Goal: Task Accomplishment & Management: Use online tool/utility

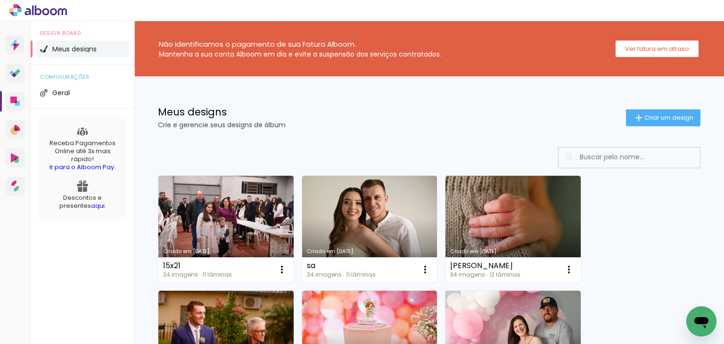
click at [294, 125] on p "Crie e gerencie seus designs de álbum" at bounding box center [392, 125] width 468 height 7
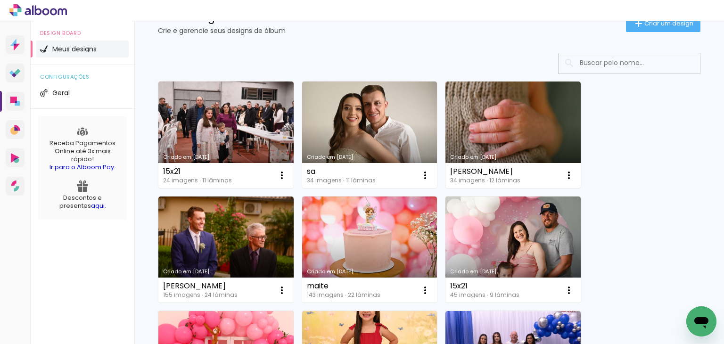
scroll to position [47, 0]
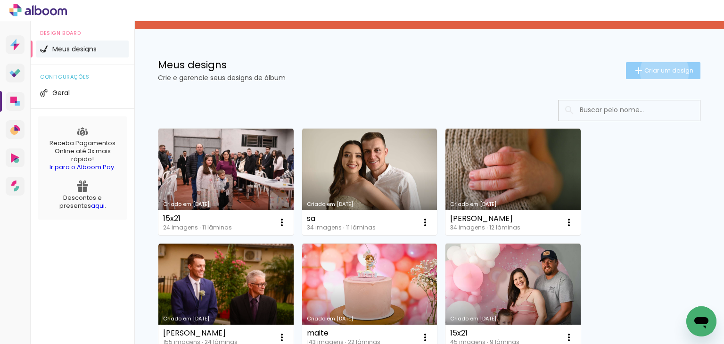
click at [655, 72] on span "Criar um design" at bounding box center [669, 70] width 49 height 6
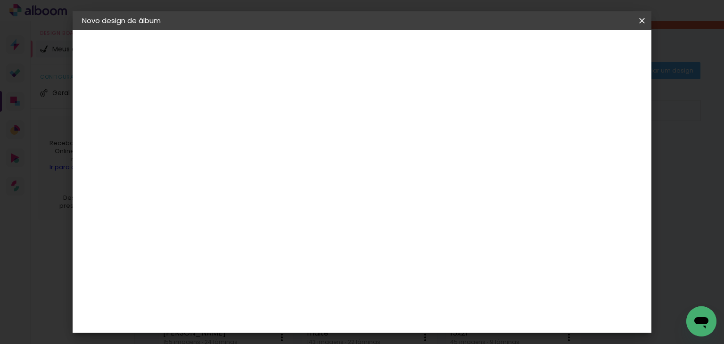
click at [236, 121] on input at bounding box center [236, 126] width 0 height 15
type input "[PERSON_NAME]"
type paper-input "[PERSON_NAME]"
click at [333, 55] on paper-button "Avançar" at bounding box center [310, 50] width 46 height 16
click at [308, 174] on input at bounding box center [260, 180] width 95 height 12
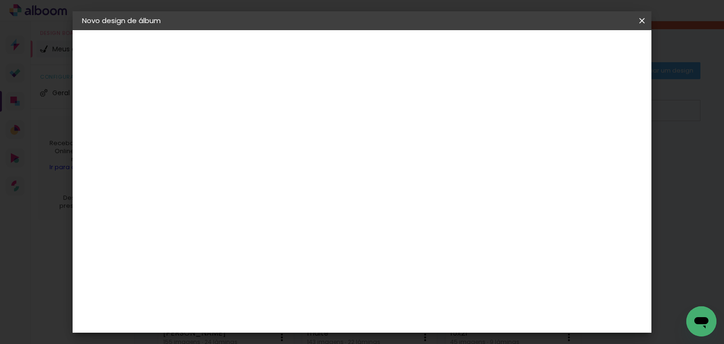
type input "sc"
type paper-input "sc"
click at [292, 240] on paper-item "Schlosser" at bounding box center [250, 248] width 83 height 21
click at [0, 0] on slot "Avançar" at bounding box center [0, 0] width 0 height 0
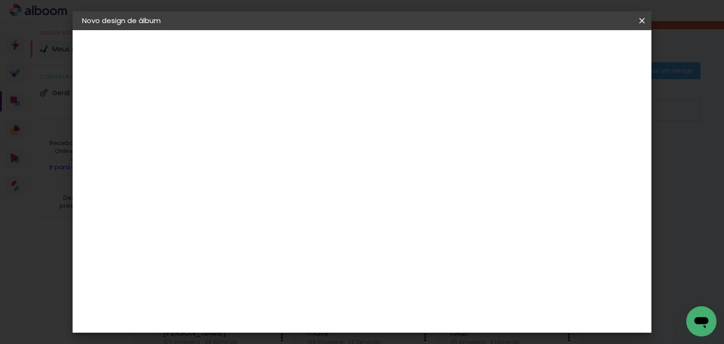
click at [0, 0] on slot "Avançar" at bounding box center [0, 0] width 0 height 0
click at [494, 49] on span "Iniciar design" at bounding box center [472, 50] width 43 height 7
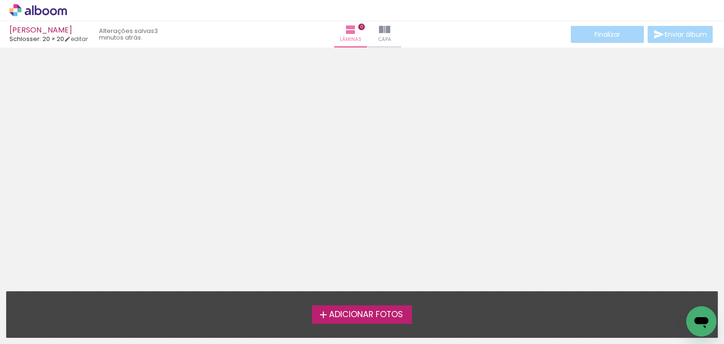
click at [403, 318] on span "Adicionar Fotos" at bounding box center [366, 315] width 74 height 8
click at [0, 0] on input "file" at bounding box center [0, 0] width 0 height 0
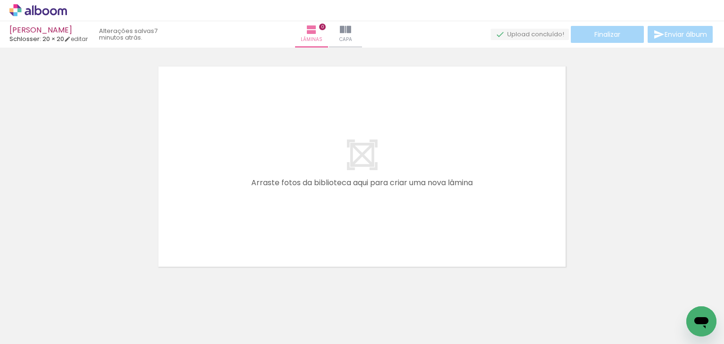
click at [397, 60] on div at bounding box center [362, 154] width 724 height 231
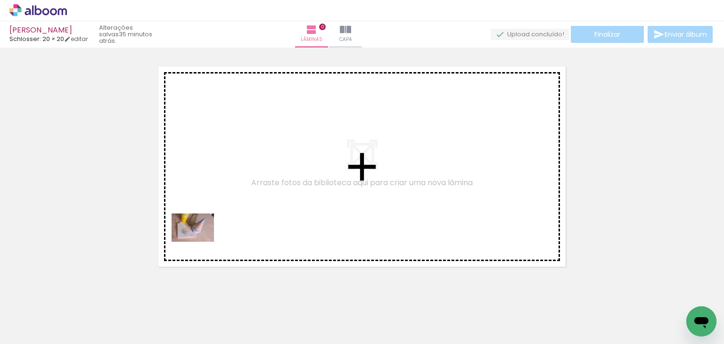
drag, startPoint x: 102, startPoint y: 301, endPoint x: 200, endPoint y: 242, distance: 114.7
click at [200, 242] on quentale-workspace at bounding box center [362, 172] width 724 height 344
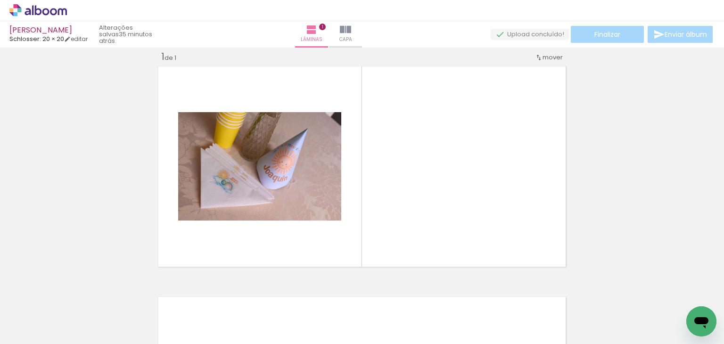
scroll to position [12, 0]
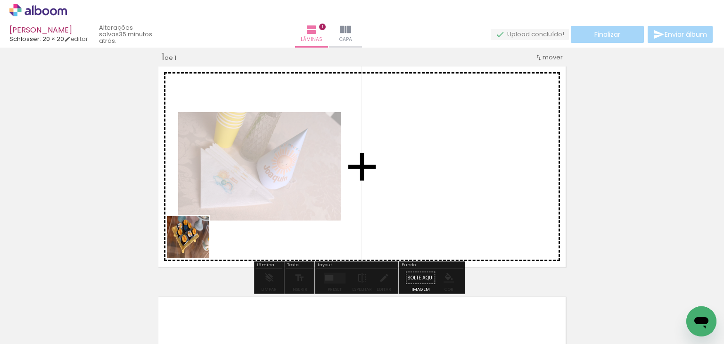
drag, startPoint x: 160, startPoint y: 307, endPoint x: 215, endPoint y: 317, distance: 55.7
click at [199, 230] on quentale-workspace at bounding box center [362, 172] width 724 height 344
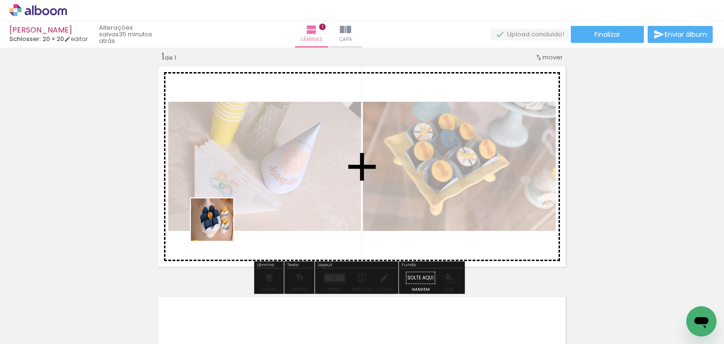
drag, startPoint x: 208, startPoint y: 314, endPoint x: 253, endPoint y: 309, distance: 44.5
click at [221, 233] on quentale-workspace at bounding box center [362, 172] width 724 height 344
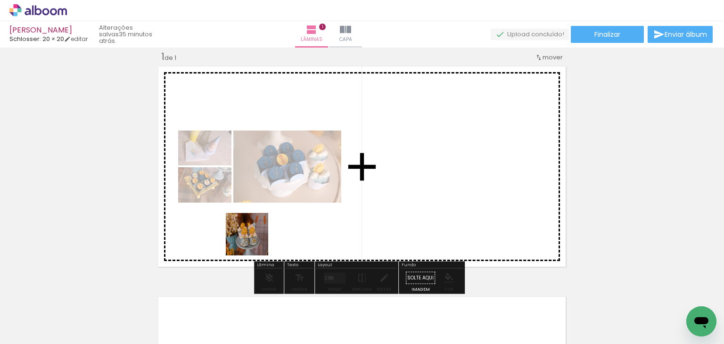
drag, startPoint x: 258, startPoint y: 299, endPoint x: 316, endPoint y: 320, distance: 61.3
click at [255, 241] on quentale-workspace at bounding box center [362, 172] width 724 height 344
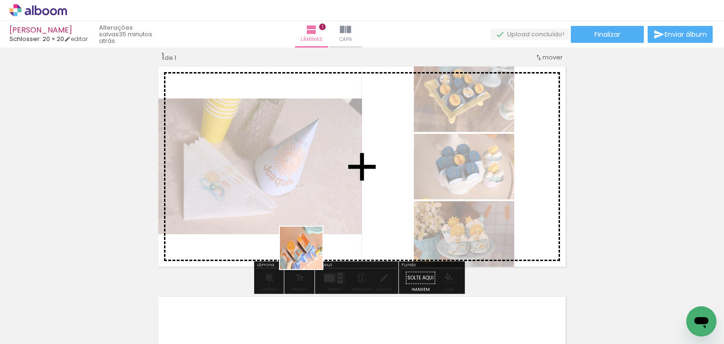
drag, startPoint x: 308, startPoint y: 255, endPoint x: 351, endPoint y: 285, distance: 52.5
click at [307, 233] on quentale-workspace at bounding box center [362, 172] width 724 height 344
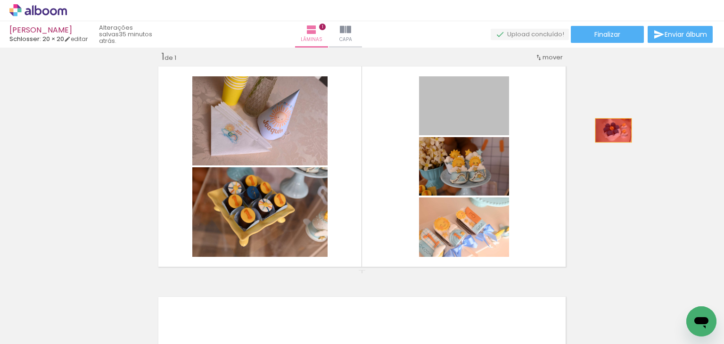
drag, startPoint x: 481, startPoint y: 113, endPoint x: 631, endPoint y: 129, distance: 151.3
click at [631, 129] on div "Inserir lâmina 1 de 1" at bounding box center [362, 270] width 724 height 462
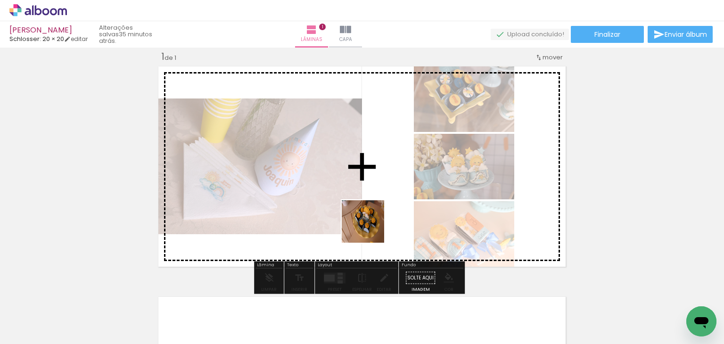
drag, startPoint x: 372, startPoint y: 234, endPoint x: 530, endPoint y: 342, distance: 191.5
click at [375, 233] on quentale-workspace at bounding box center [362, 172] width 724 height 344
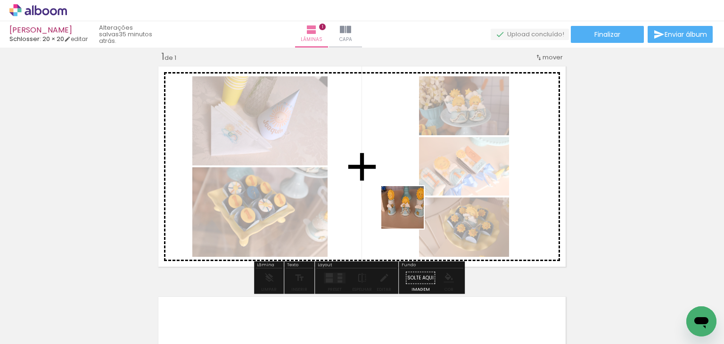
drag, startPoint x: 471, startPoint y: 311, endPoint x: 453, endPoint y: 312, distance: 17.9
click at [410, 216] on quentale-workspace at bounding box center [362, 172] width 724 height 344
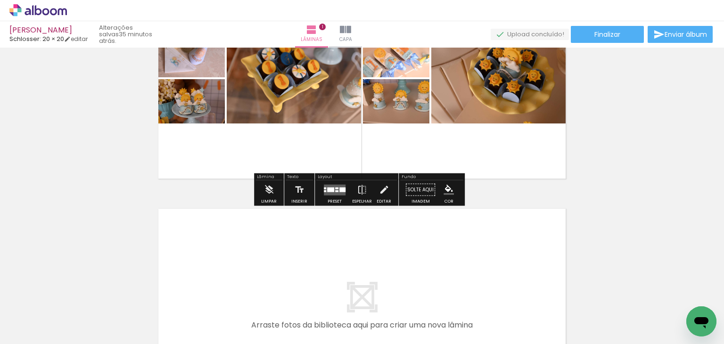
scroll to position [106, 0]
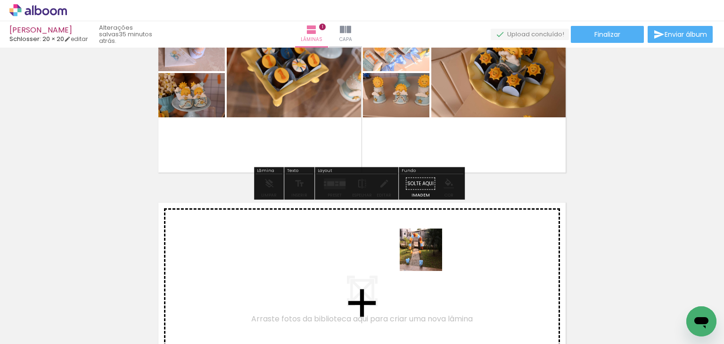
drag, startPoint x: 443, startPoint y: 314, endPoint x: 394, endPoint y: 299, distance: 51.9
click at [425, 253] on quentale-workspace at bounding box center [362, 172] width 724 height 344
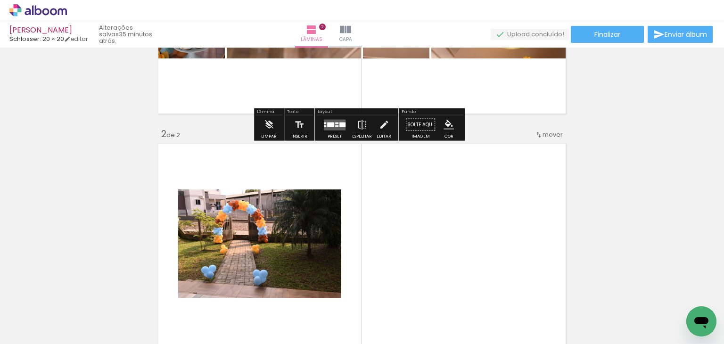
scroll to position [242, 0]
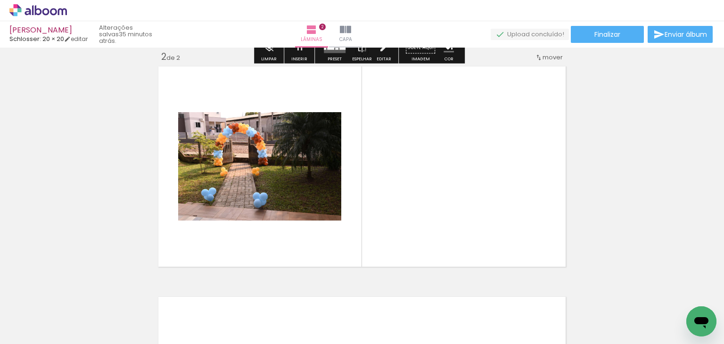
drag, startPoint x: 384, startPoint y: 306, endPoint x: 370, endPoint y: 299, distance: 15.8
click at [382, 253] on quentale-workspace at bounding box center [362, 172] width 724 height 344
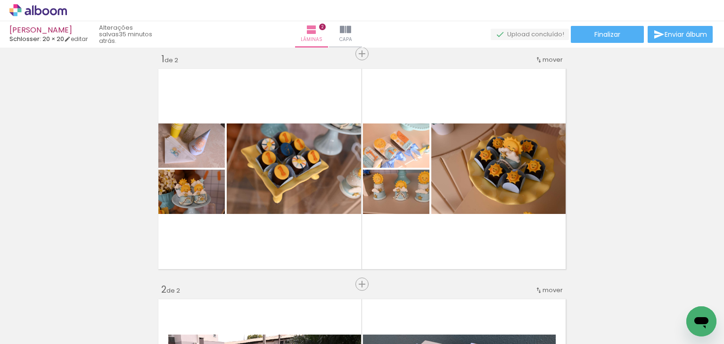
scroll to position [7, 0]
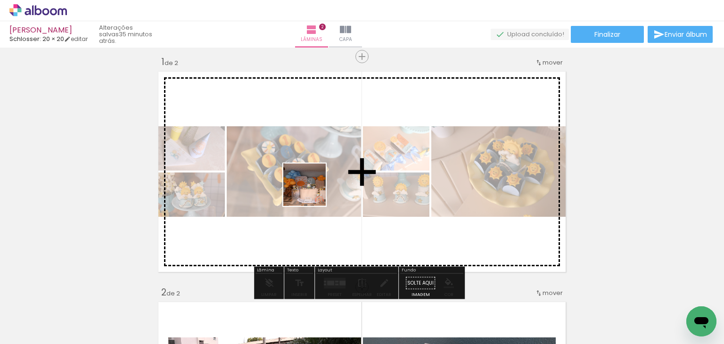
drag, startPoint x: 341, startPoint y: 317, endPoint x: 311, endPoint y: 190, distance: 131.0
click at [311, 190] on quentale-workspace at bounding box center [362, 172] width 724 height 344
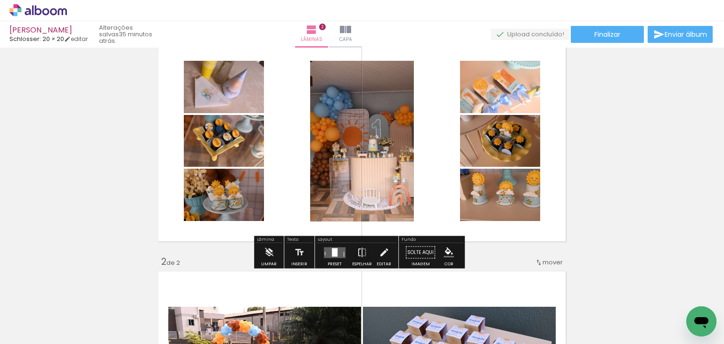
scroll to position [54, 0]
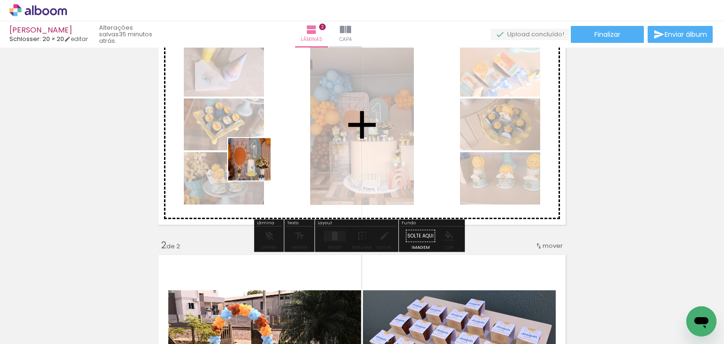
drag, startPoint x: 237, startPoint y: 311, endPoint x: 256, endPoint y: 165, distance: 147.8
click at [256, 165] on quentale-workspace at bounding box center [362, 172] width 724 height 344
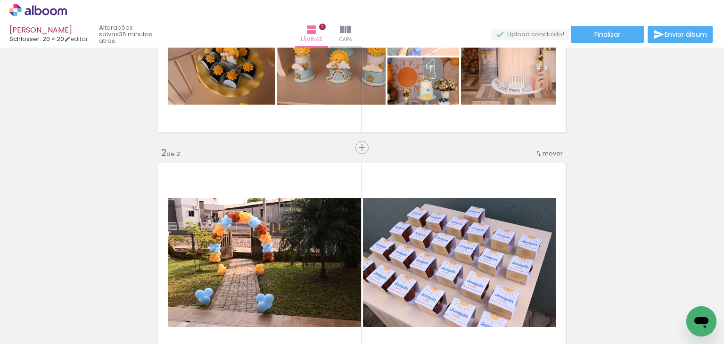
scroll to position [148, 0]
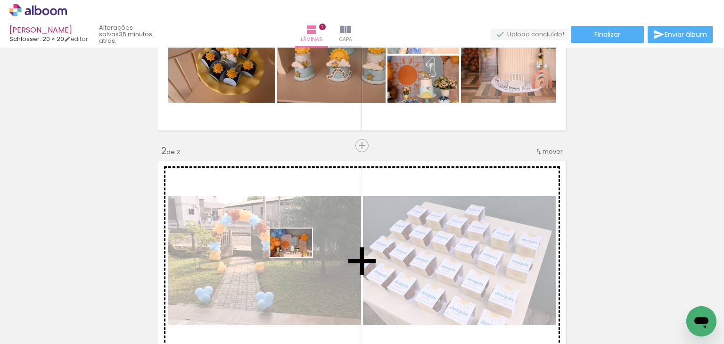
drag, startPoint x: 300, startPoint y: 318, endPoint x: 298, endPoint y: 257, distance: 61.3
click at [298, 257] on quentale-workspace at bounding box center [362, 172] width 724 height 344
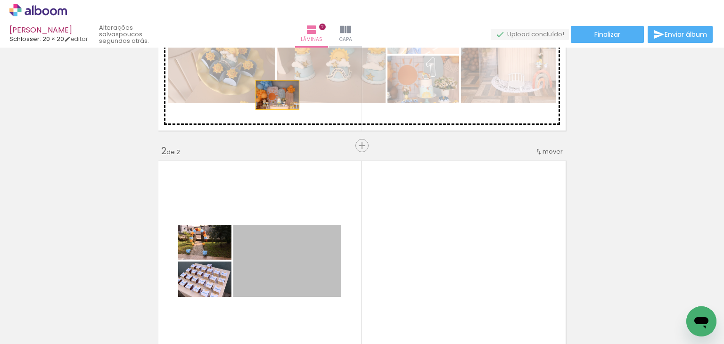
drag, startPoint x: 279, startPoint y: 261, endPoint x: 274, endPoint y: 95, distance: 166.1
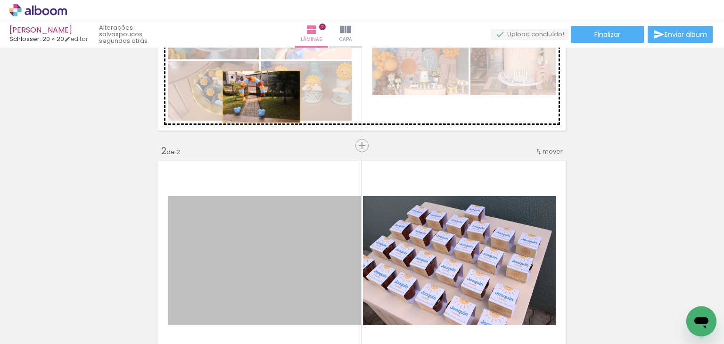
drag, startPoint x: 216, startPoint y: 256, endPoint x: 456, endPoint y: 259, distance: 239.6
click at [259, 97] on div "Inserir lâmina 1 de 2 Inserir lâmina 2 de 2" at bounding box center [362, 249] width 724 height 692
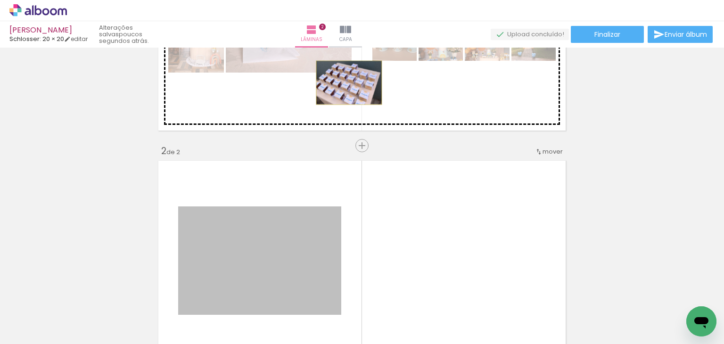
drag, startPoint x: 316, startPoint y: 258, endPoint x: 345, endPoint y: 83, distance: 177.4
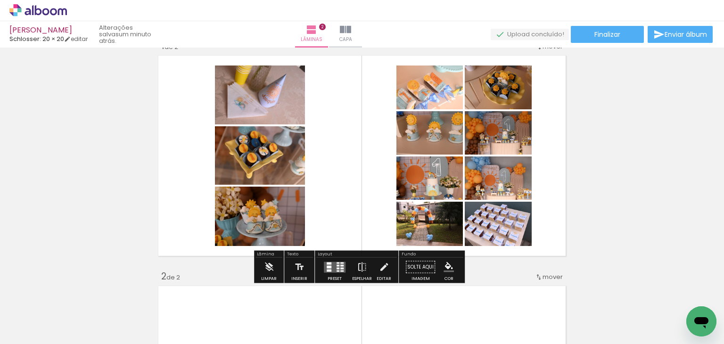
scroll to position [7, 0]
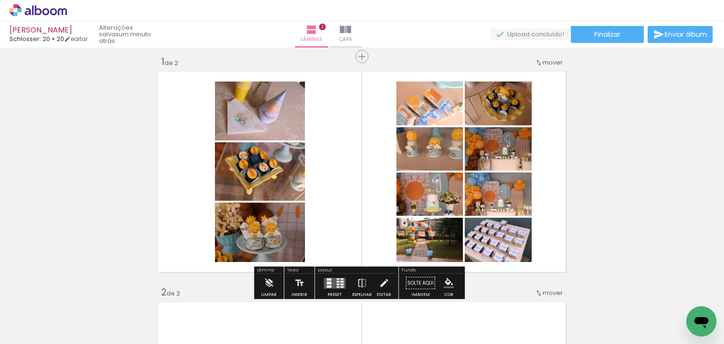
click at [330, 276] on div at bounding box center [334, 283] width 25 height 19
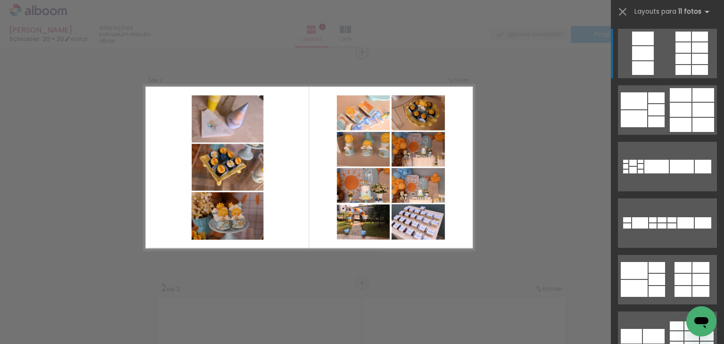
scroll to position [12, 0]
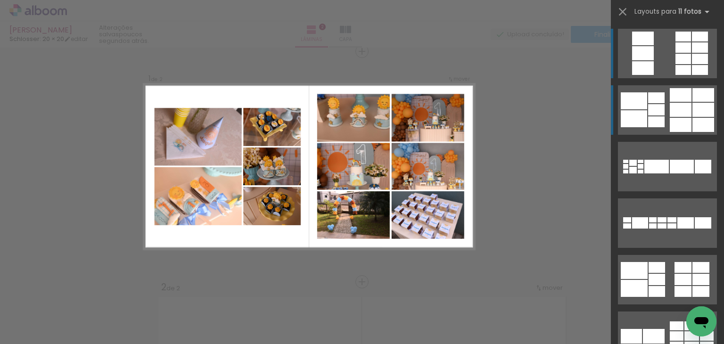
click at [664, 116] on quentale-layouter at bounding box center [667, 110] width 99 height 50
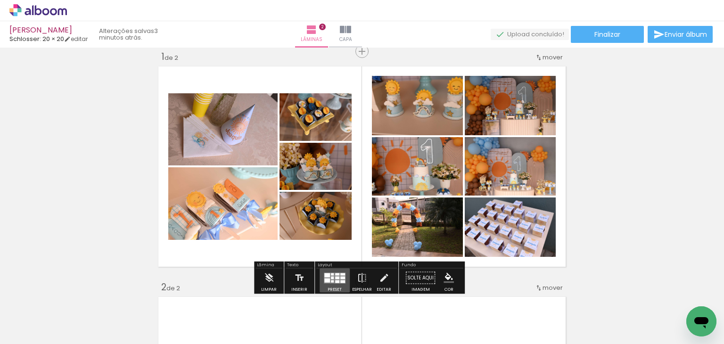
click at [341, 281] on div at bounding box center [343, 281] width 5 height 3
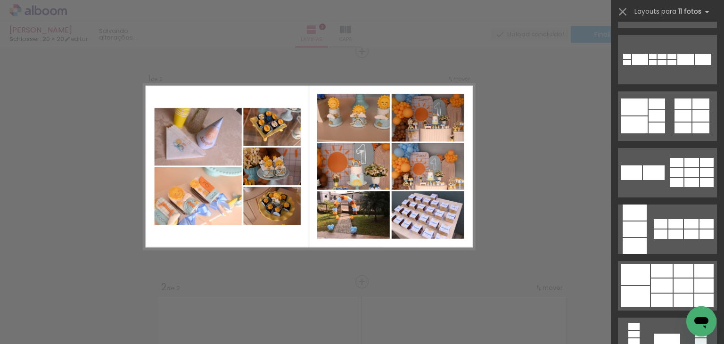
scroll to position [0, 0]
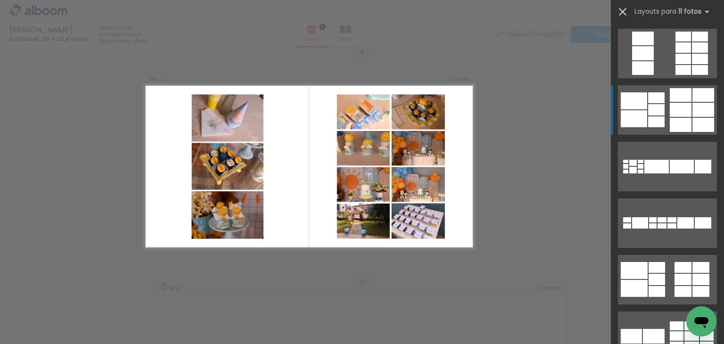
drag, startPoint x: 628, startPoint y: 14, endPoint x: 509, endPoint y: 131, distance: 166.8
click at [628, 14] on iron-icon at bounding box center [622, 11] width 13 height 13
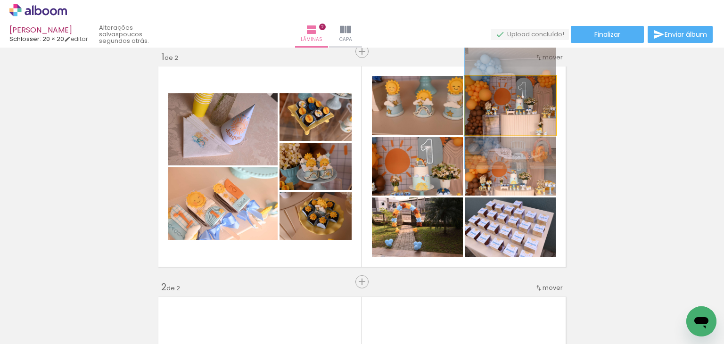
drag, startPoint x: 533, startPoint y: 113, endPoint x: 540, endPoint y: 108, distance: 7.7
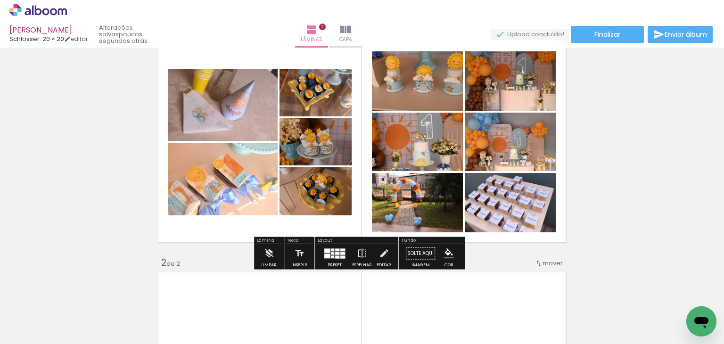
scroll to position [59, 0]
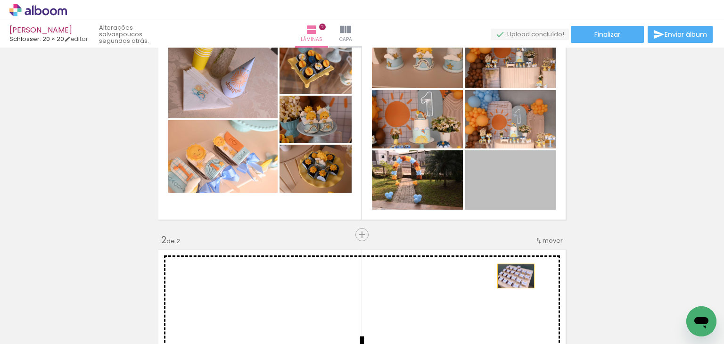
drag, startPoint x: 514, startPoint y: 189, endPoint x: 398, endPoint y: 208, distance: 117.6
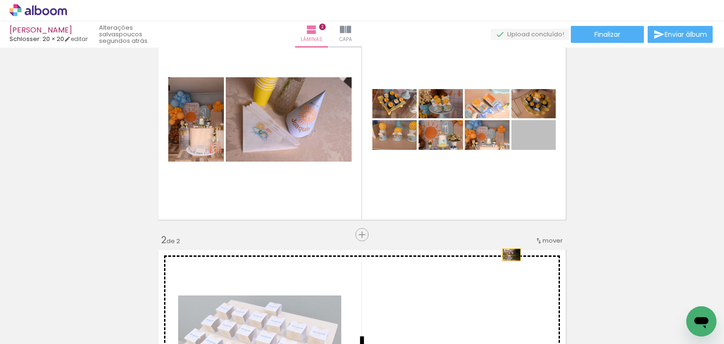
drag, startPoint x: 547, startPoint y: 137, endPoint x: 508, endPoint y: 255, distance: 123.8
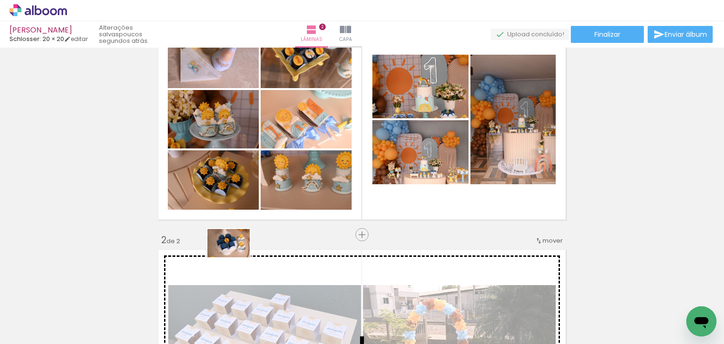
drag, startPoint x: 215, startPoint y: 310, endPoint x: 236, endPoint y: 258, distance: 56.3
click at [236, 258] on quentale-workspace at bounding box center [362, 172] width 724 height 344
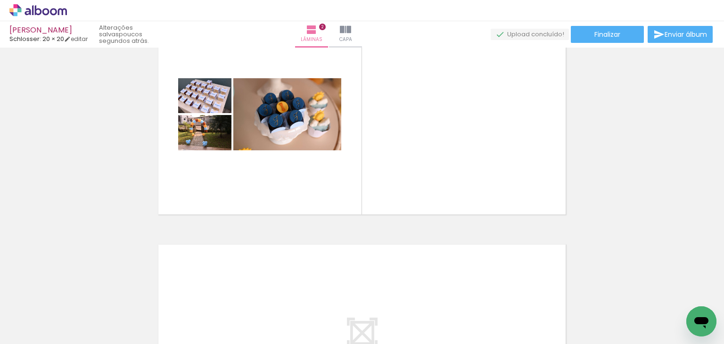
scroll to position [0, 0]
